Goal: Find specific page/section: Find specific page/section

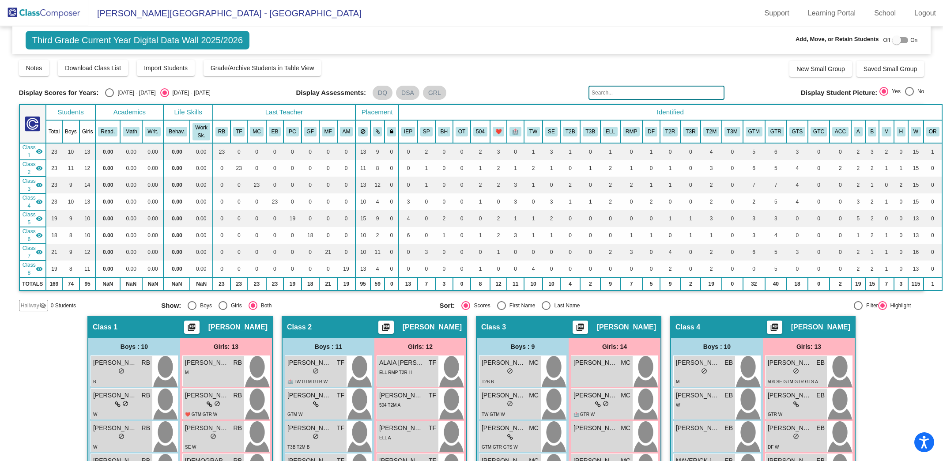
click at [70, 11] on img at bounding box center [44, 13] width 88 height 26
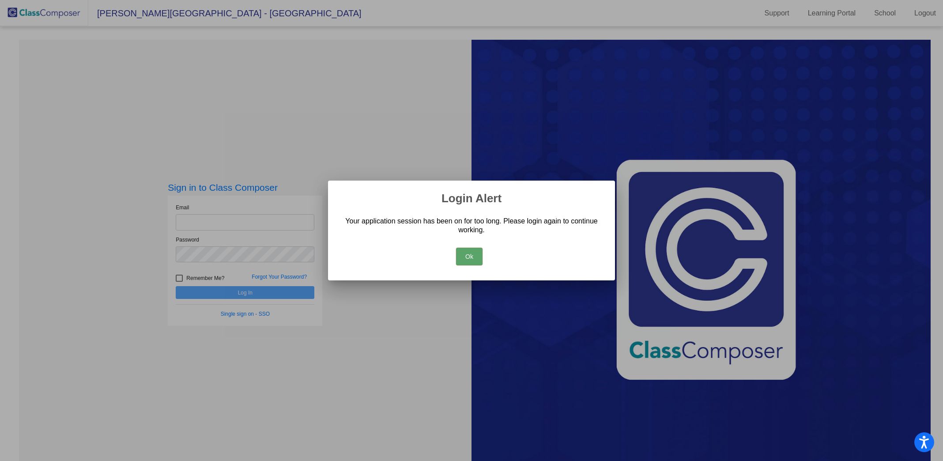
click at [465, 258] on button "Ok" at bounding box center [469, 257] width 26 height 18
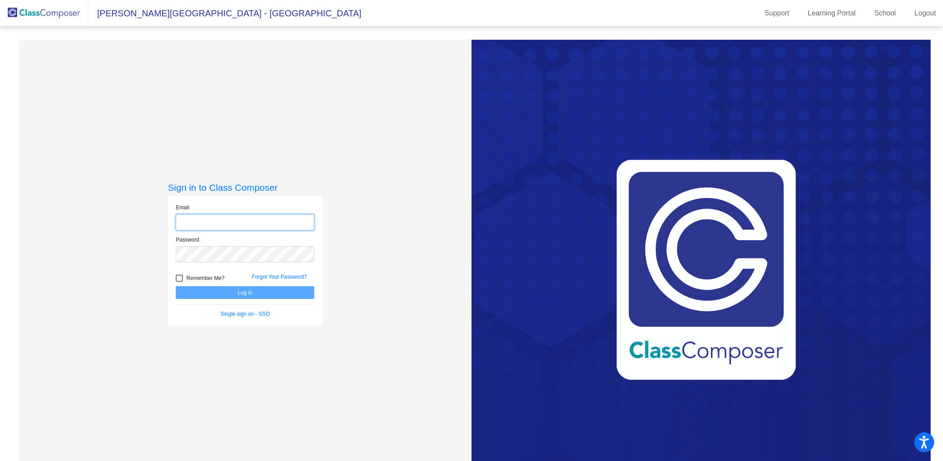
click at [214, 222] on input "email" at bounding box center [245, 222] width 139 height 16
type input "[EMAIL_ADDRESS][DOMAIN_NAME]"
click at [176, 286] on button "Log In" at bounding box center [245, 292] width 139 height 13
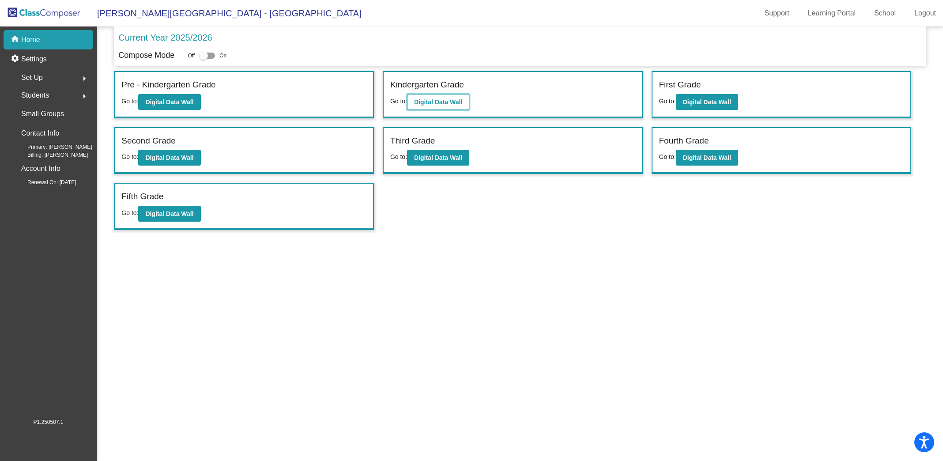
click at [415, 103] on button "Digital Data Wall" at bounding box center [438, 102] width 62 height 16
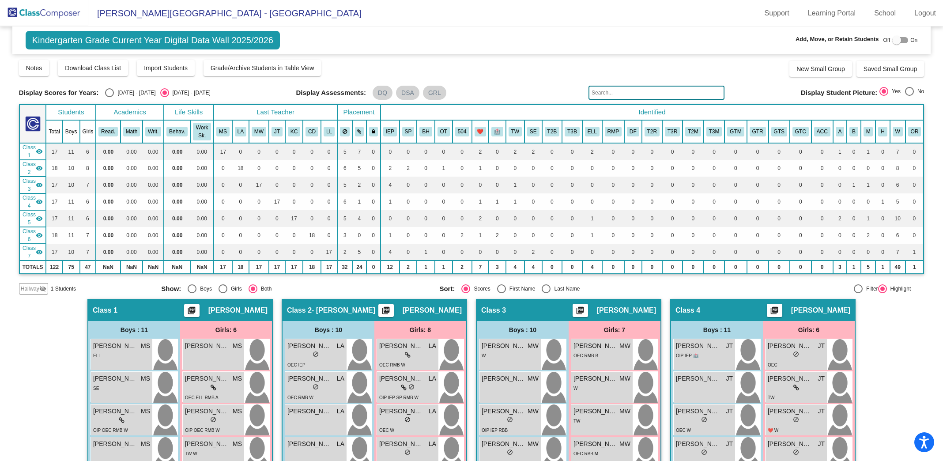
click at [600, 95] on input "text" at bounding box center [657, 93] width 136 height 14
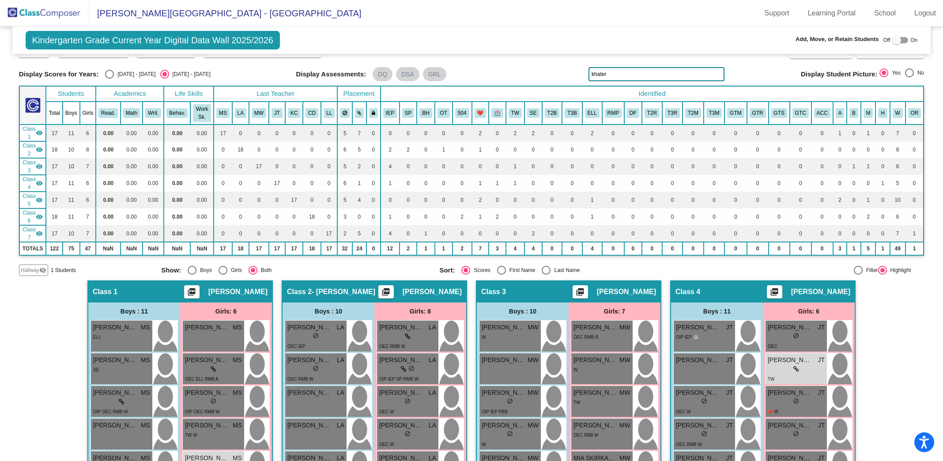
scroll to position [14, 0]
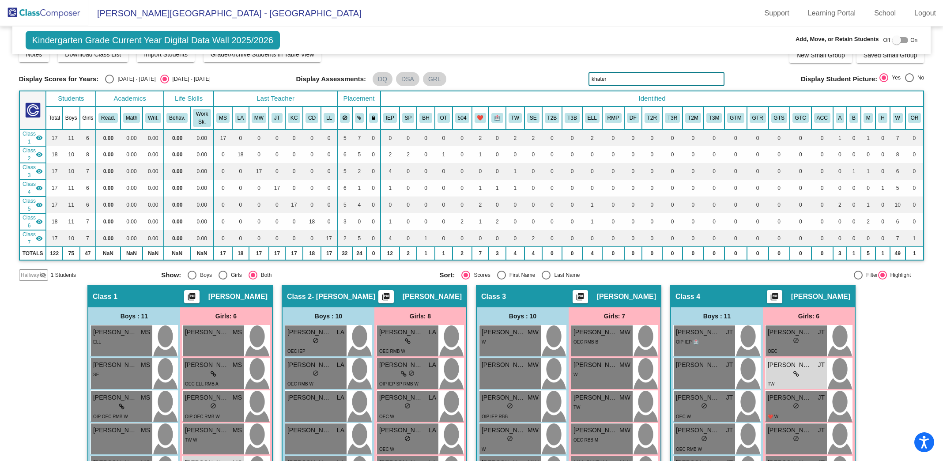
type input "khater"
click at [39, 272] on mat-icon "visibility_off" at bounding box center [42, 275] width 7 height 7
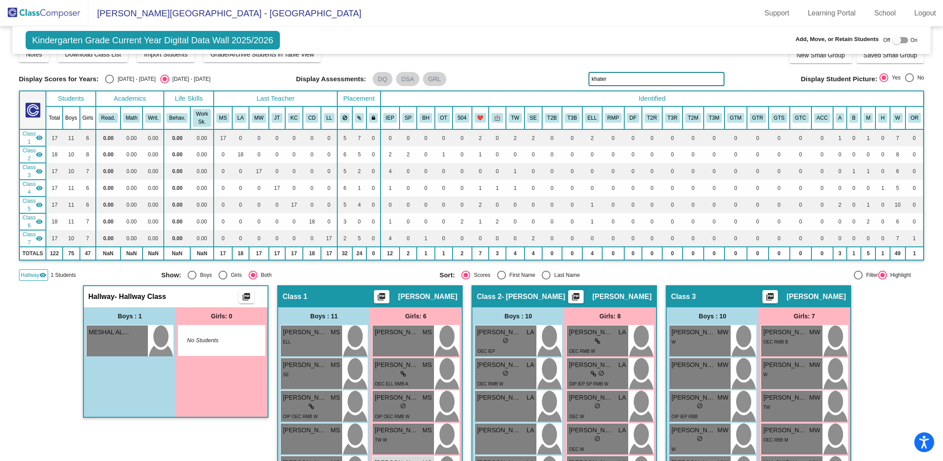
click at [900, 39] on div at bounding box center [900, 40] width 16 height 6
checkbox input "true"
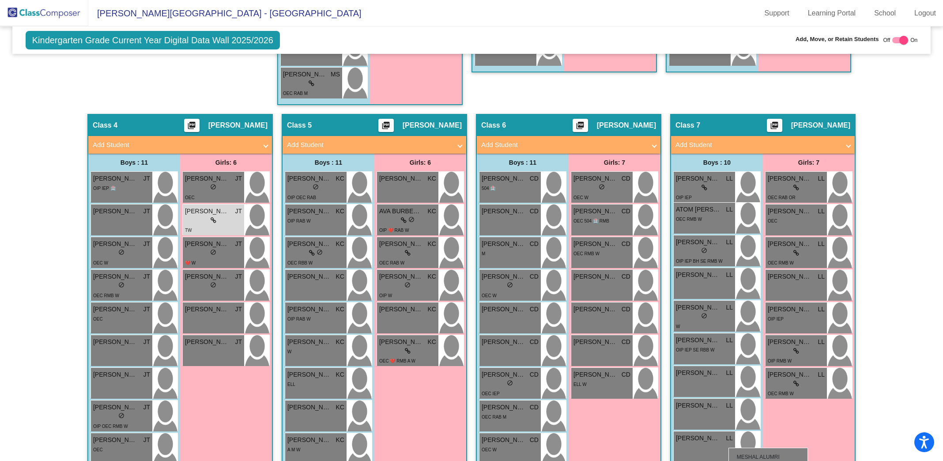
scroll to position [624, 0]
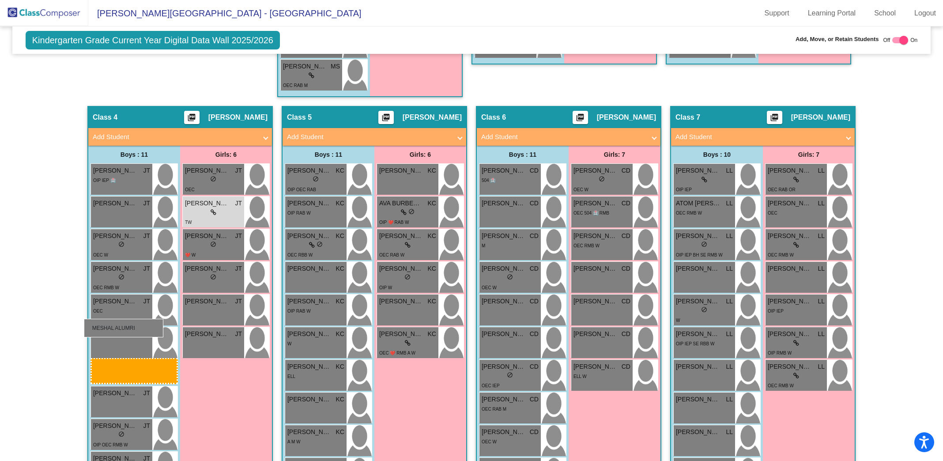
drag, startPoint x: 125, startPoint y: 330, endPoint x: 85, endPoint y: 318, distance: 41.9
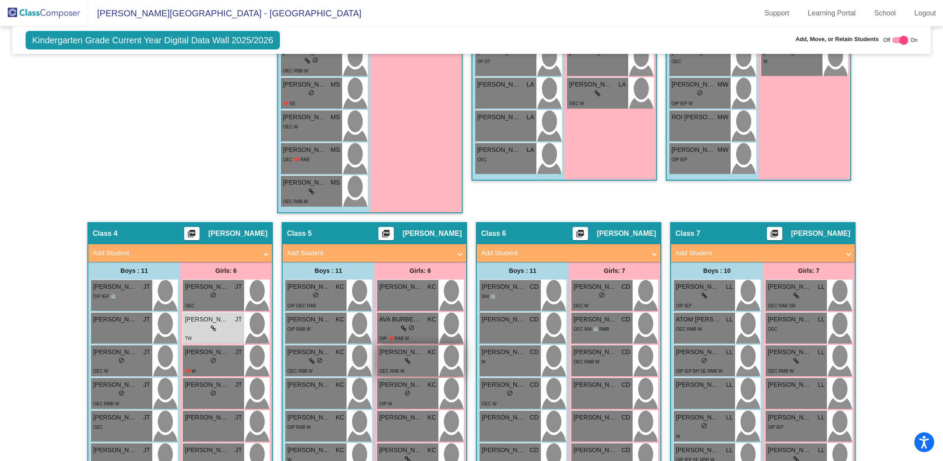
scroll to position [439, 0]
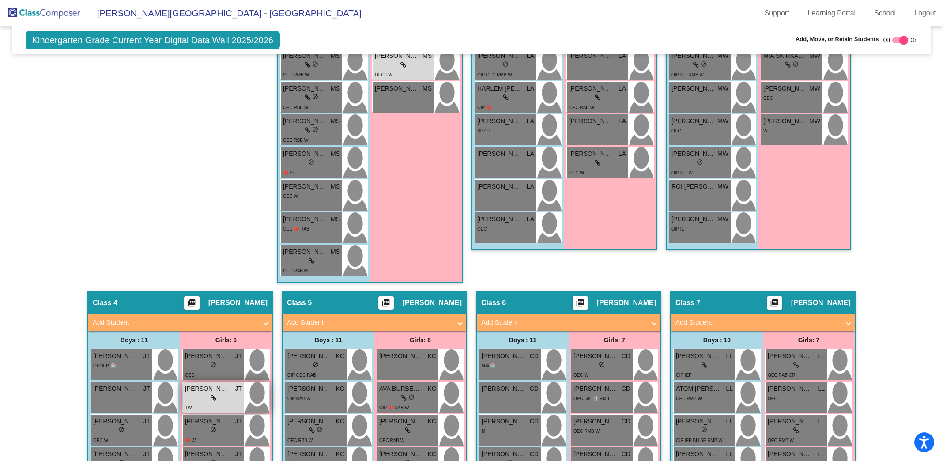
click at [225, 393] on div "lock do_not_disturb_alt" at bounding box center [213, 397] width 57 height 9
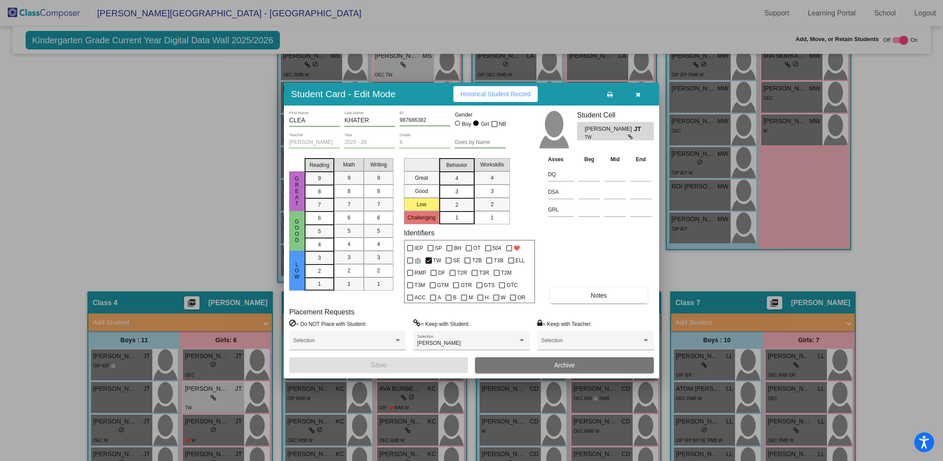
click at [641, 91] on button "button" at bounding box center [638, 94] width 28 height 16
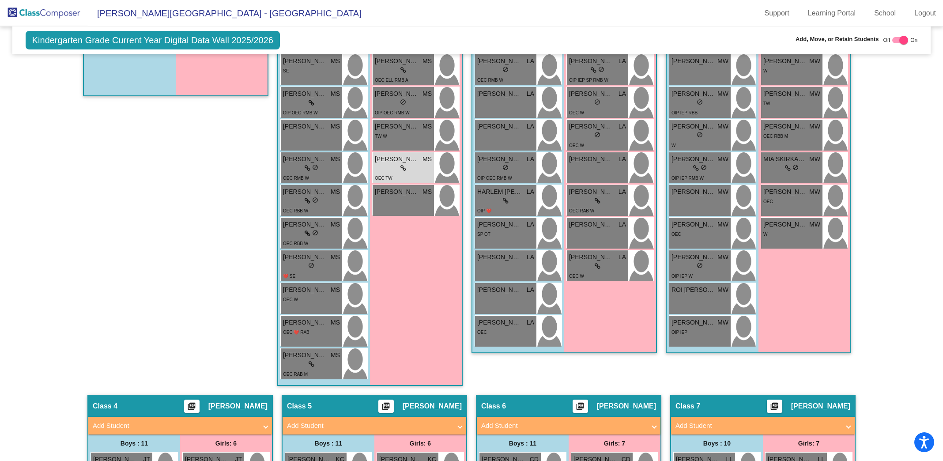
scroll to position [366, 0]
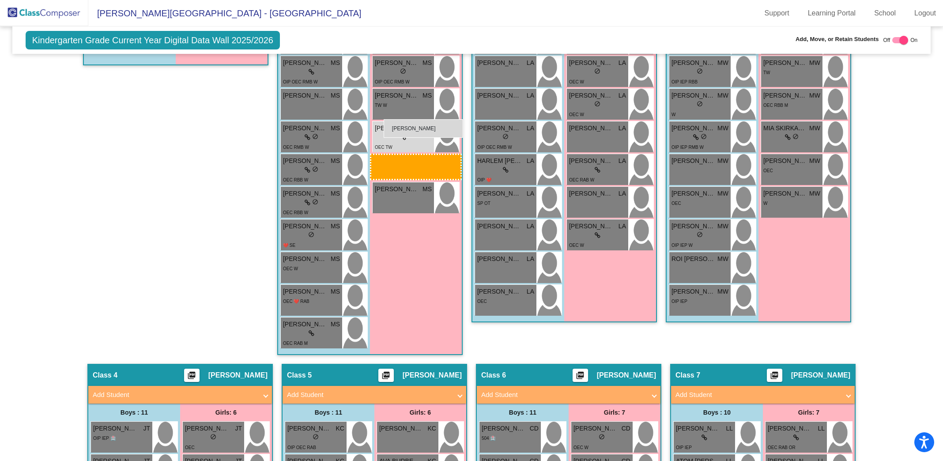
drag, startPoint x: 217, startPoint y: 439, endPoint x: 384, endPoint y: 120, distance: 359.9
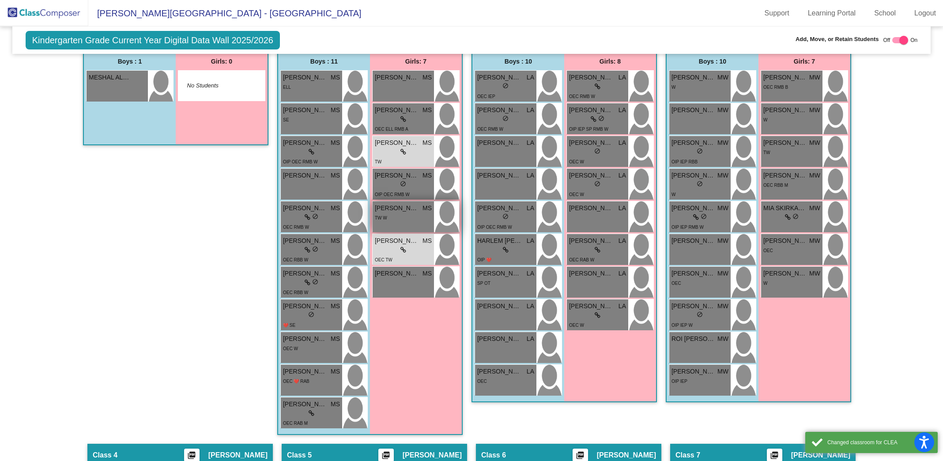
scroll to position [284, 0]
